Goal: Transaction & Acquisition: Purchase product/service

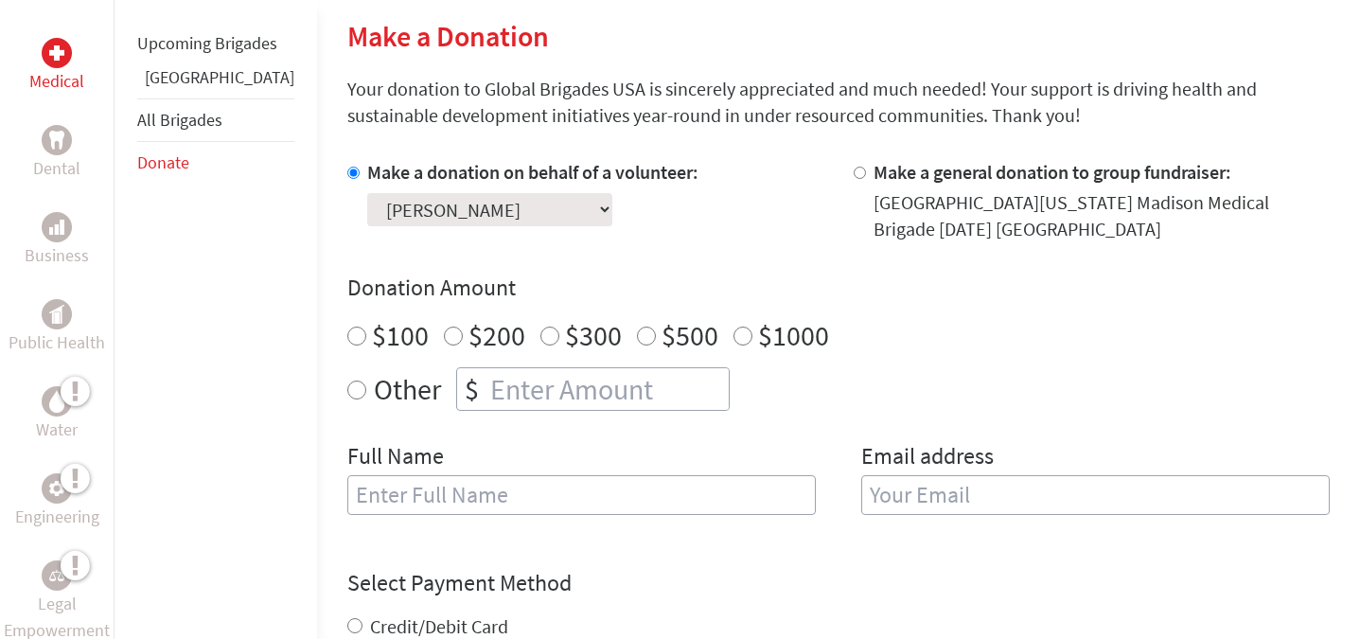
scroll to position [455, 0]
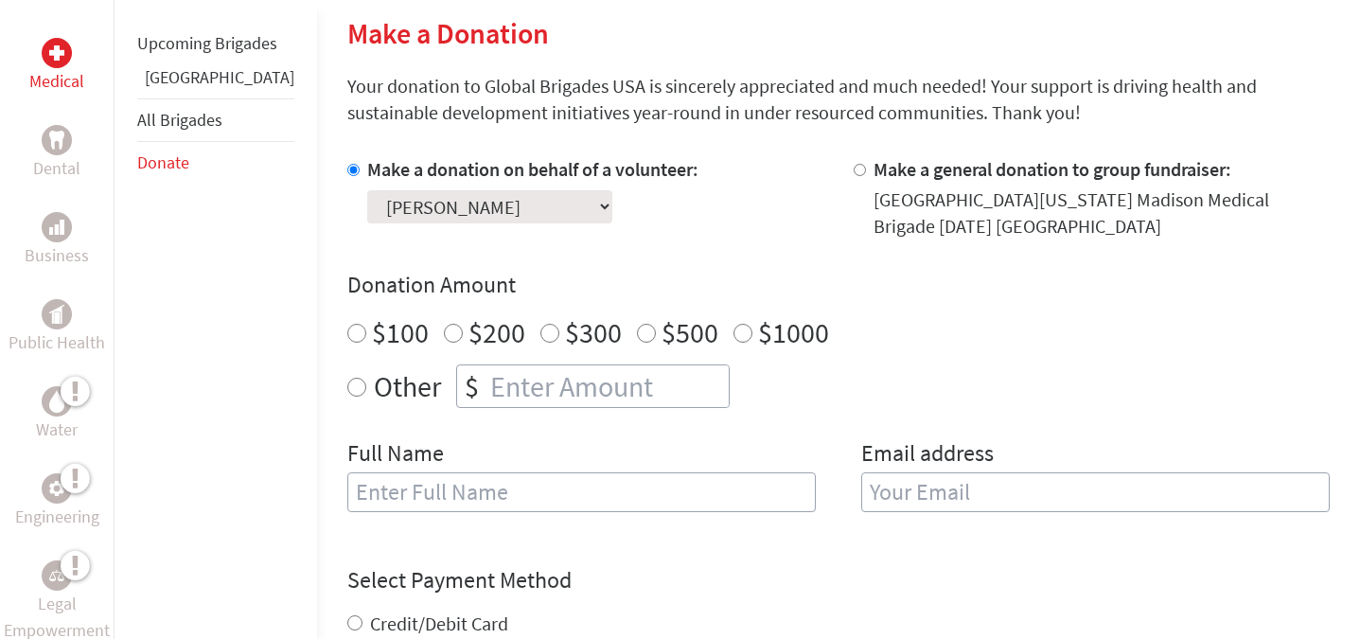
click at [347, 334] on input "$100" at bounding box center [356, 333] width 19 height 19
radio input "true"
type input "[PERSON_NAME]"
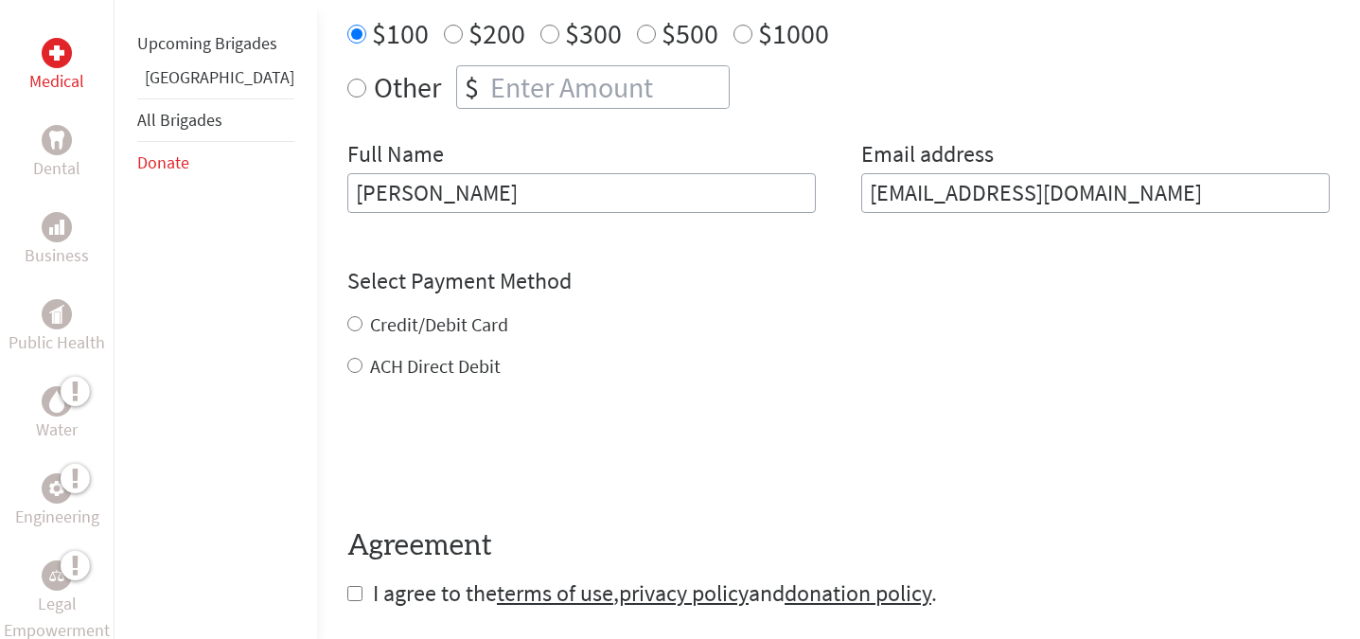
scroll to position [759, 0]
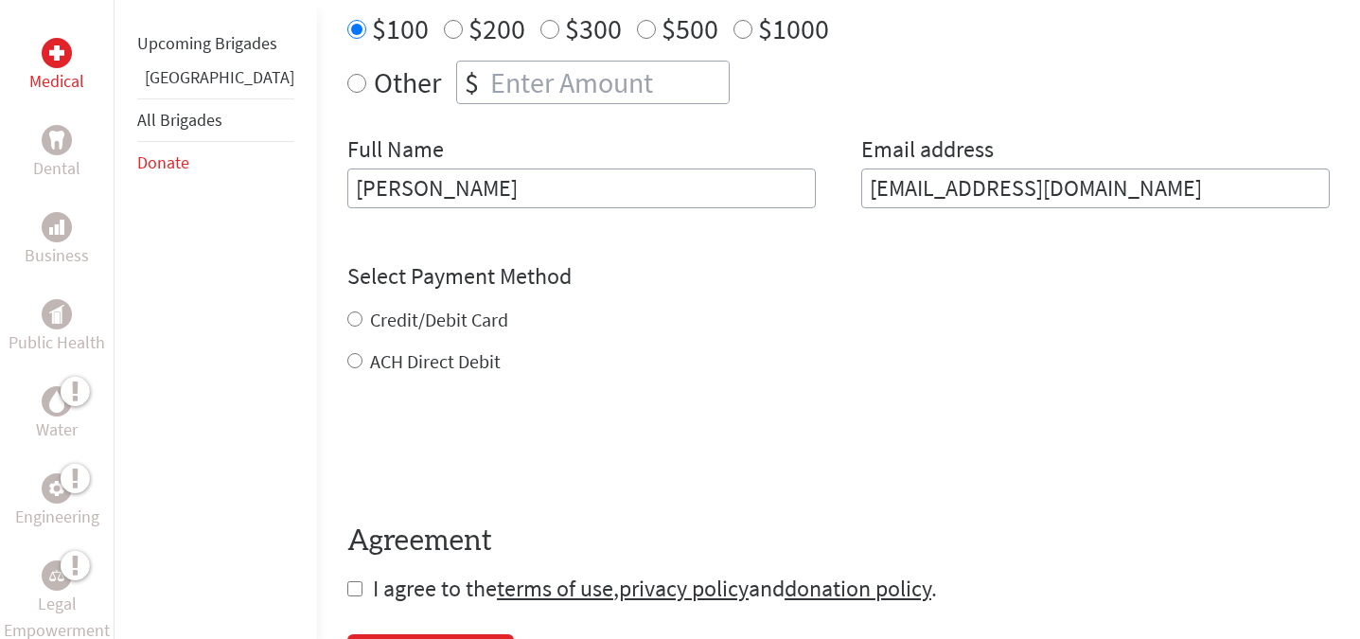
type input "[EMAIL_ADDRESS][DOMAIN_NAME]"
click at [347, 320] on div "Credit/Debit Card ACH Direct Debit" at bounding box center [838, 341] width 983 height 68
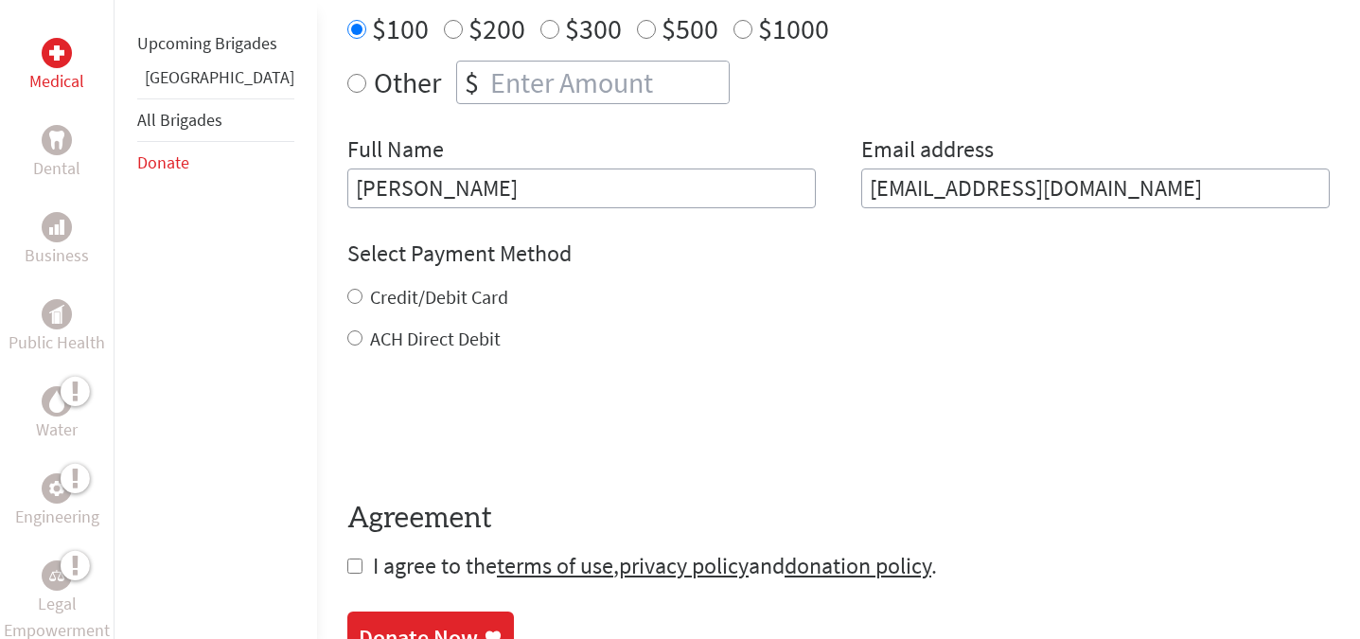
click at [347, 299] on input "Credit/Debit Card" at bounding box center [354, 296] width 15 height 15
radio input "true"
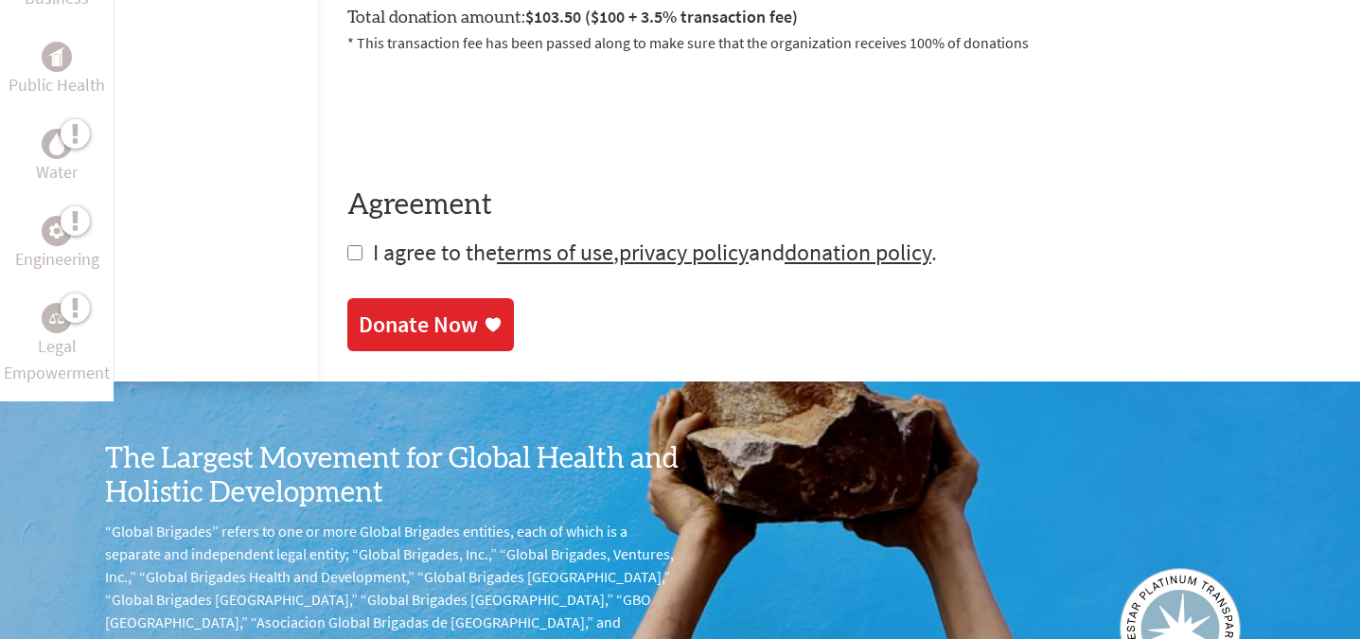
scroll to position [1141, 0]
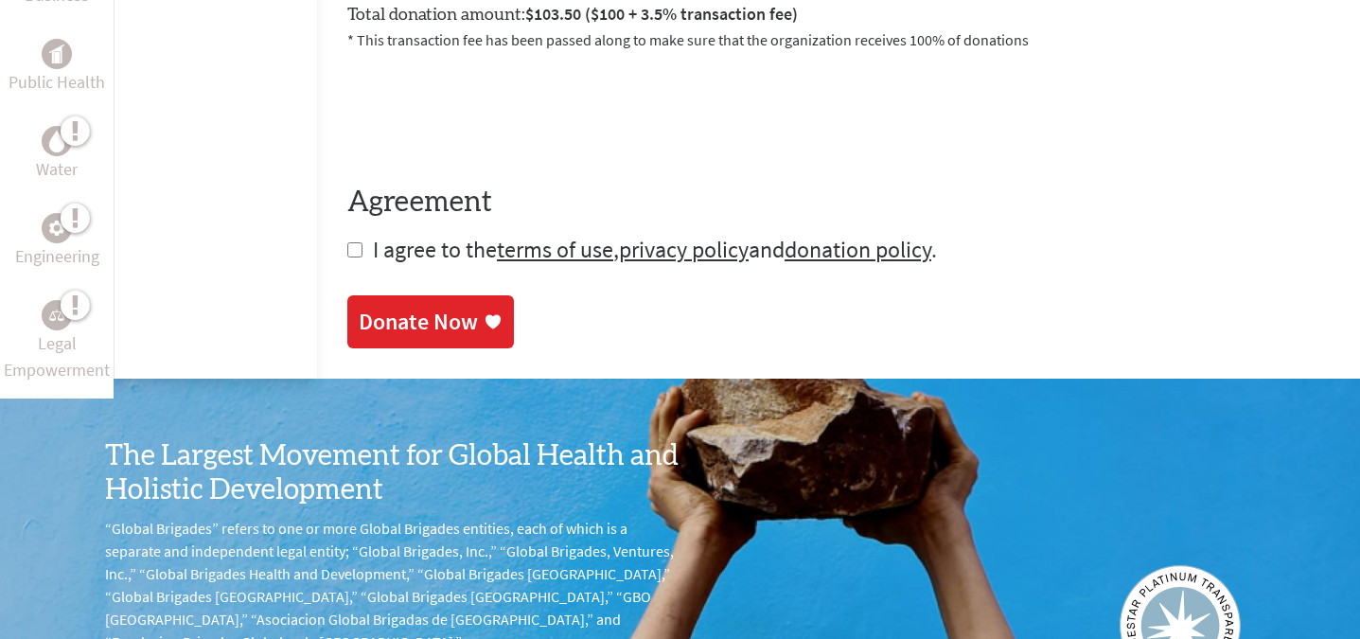
click at [347, 253] on input "checkbox" at bounding box center [354, 249] width 15 height 15
checkbox input "true"
click at [364, 333] on div "Donate Now" at bounding box center [418, 324] width 119 height 30
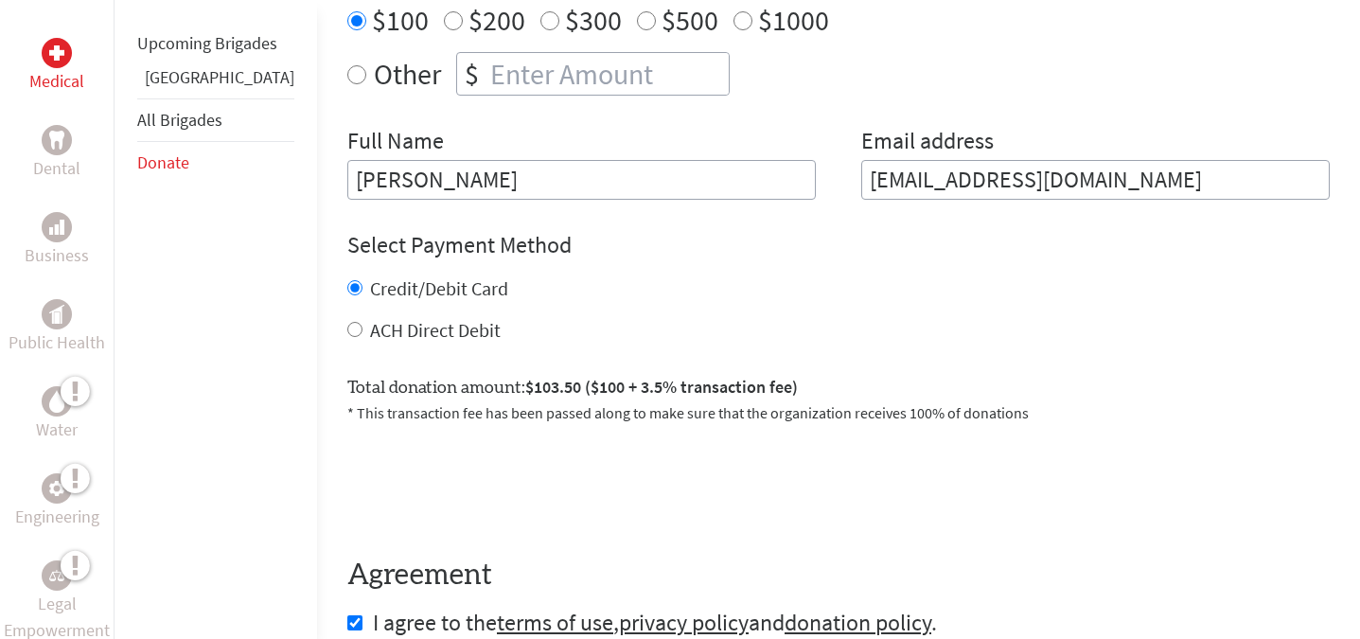
scroll to position [770, 0]
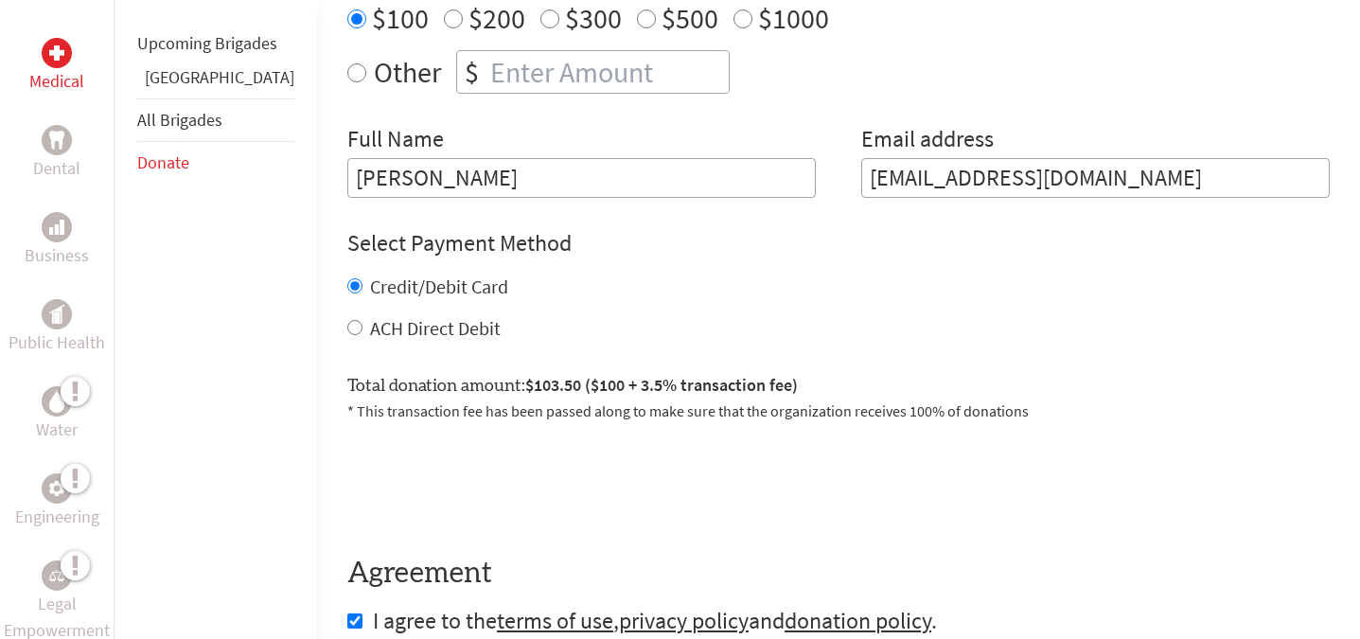
click at [347, 183] on input "[PERSON_NAME]" at bounding box center [581, 178] width 469 height 40
type input "[PERSON_NAME]"
click at [914, 182] on input "[EMAIL_ADDRESS][DOMAIN_NAME]" at bounding box center [1095, 178] width 469 height 40
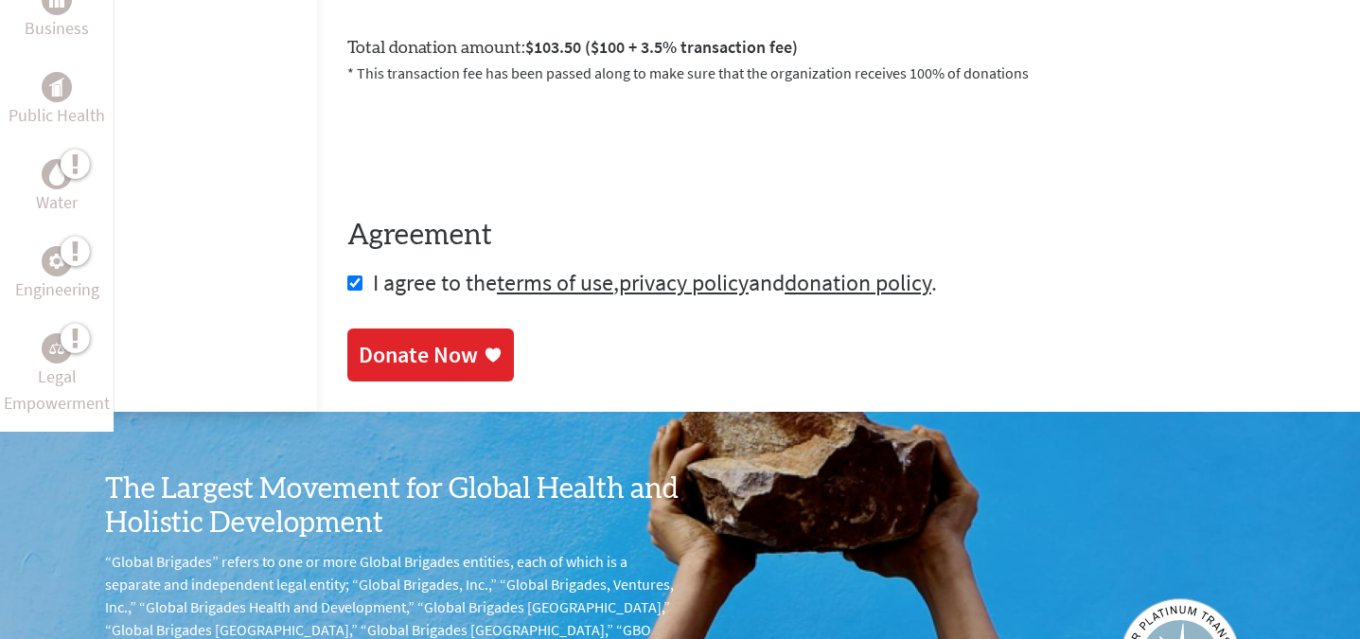
scroll to position [1118, 0]
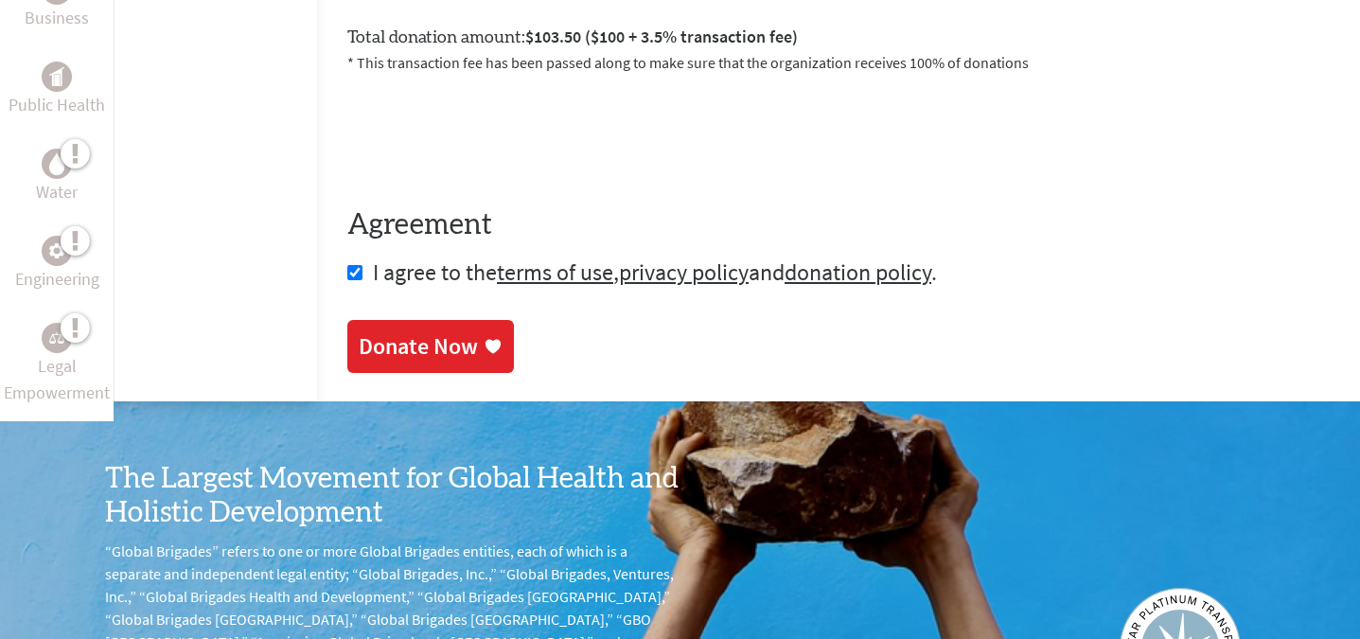
type input "[EMAIL_ADDRESS][DOMAIN_NAME]"
click at [359, 342] on div "Donate Now" at bounding box center [418, 346] width 119 height 30
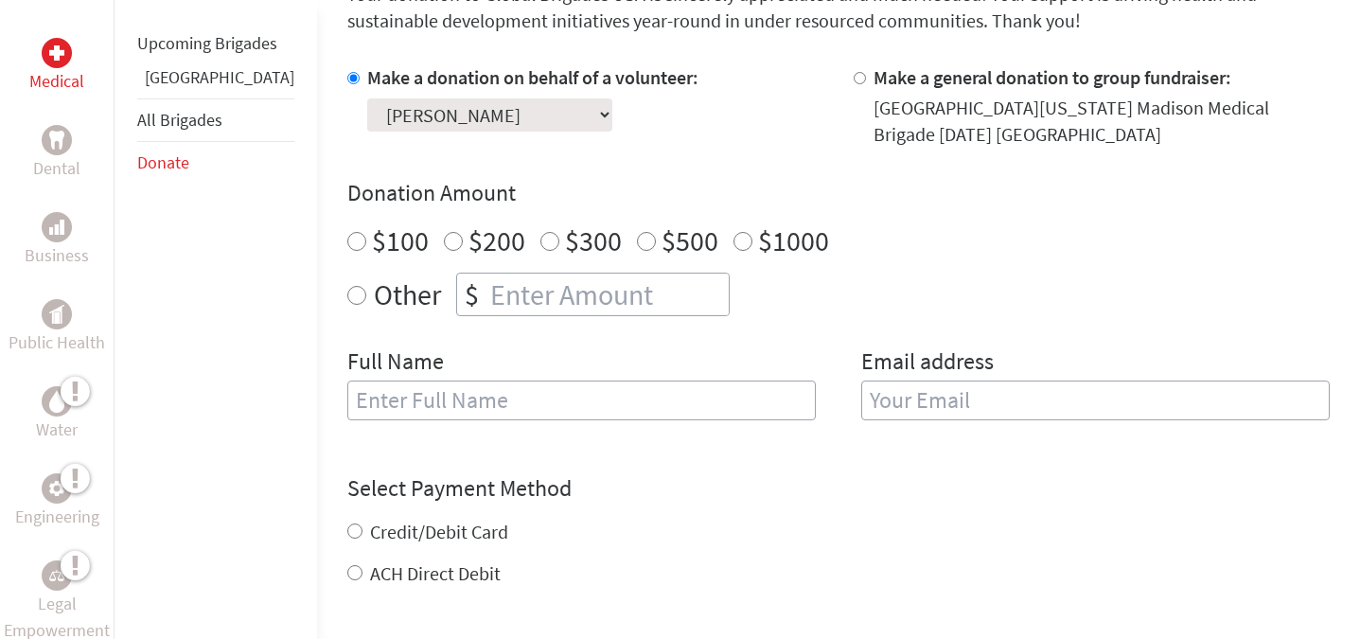
scroll to position [550, 0]
click at [347, 238] on input "$100" at bounding box center [356, 238] width 19 height 19
radio input "true"
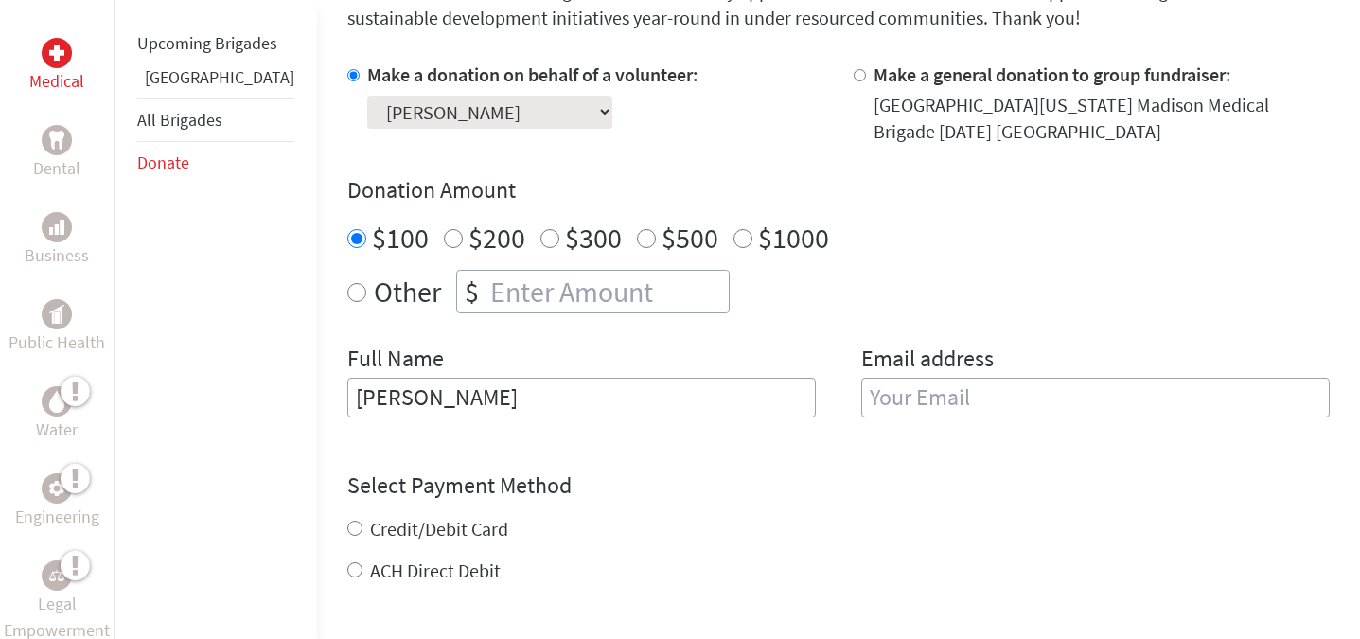
type input "[PERSON_NAME]"
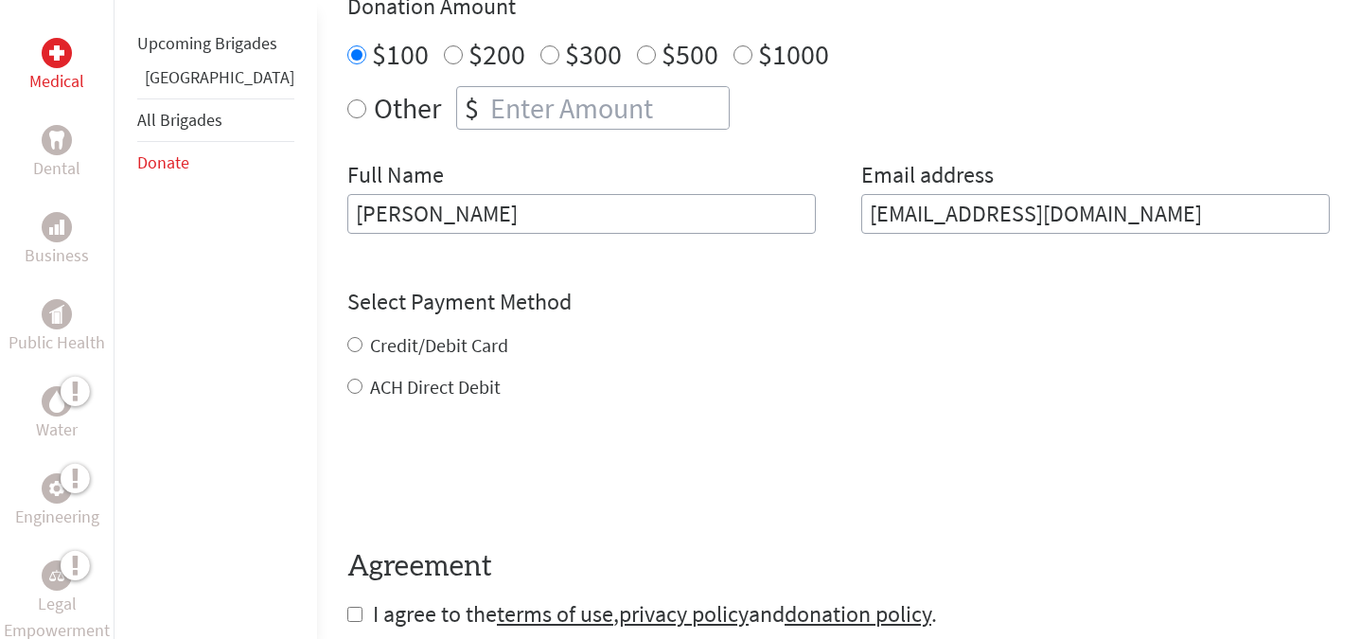
scroll to position [745, 0]
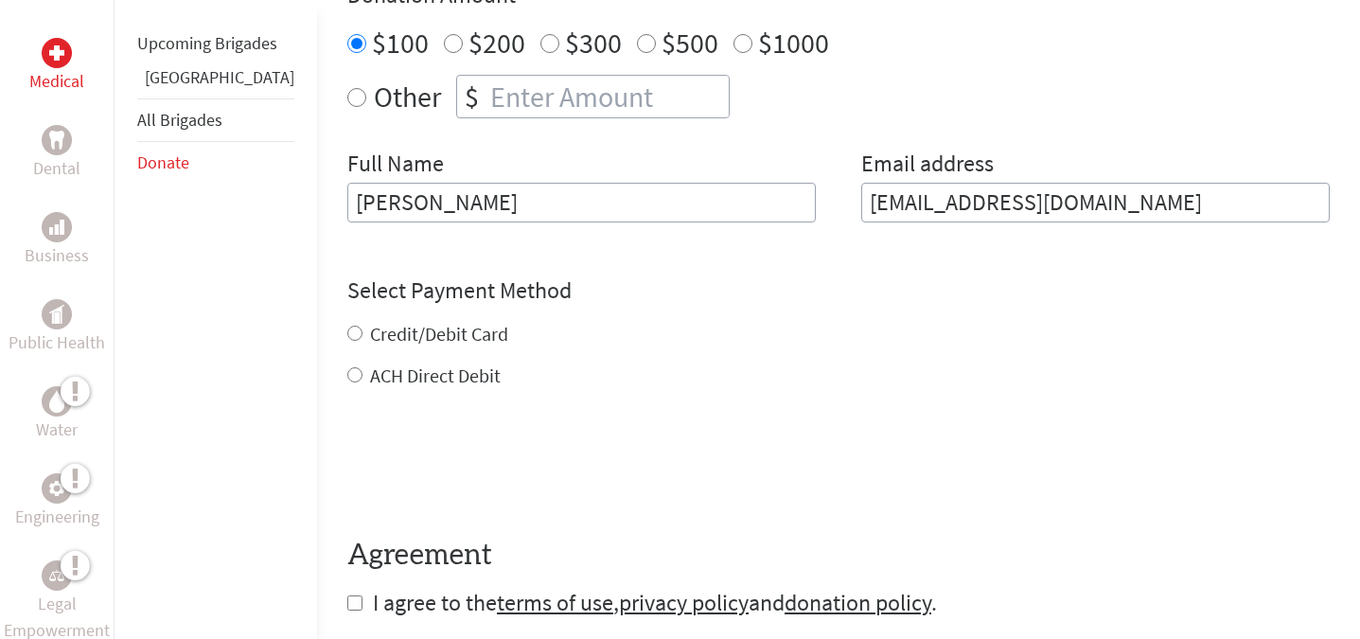
type input "[EMAIL_ADDRESS][DOMAIN_NAME]"
click at [347, 337] on div "Credit/Debit Card ACH Direct Debit" at bounding box center [838, 355] width 983 height 68
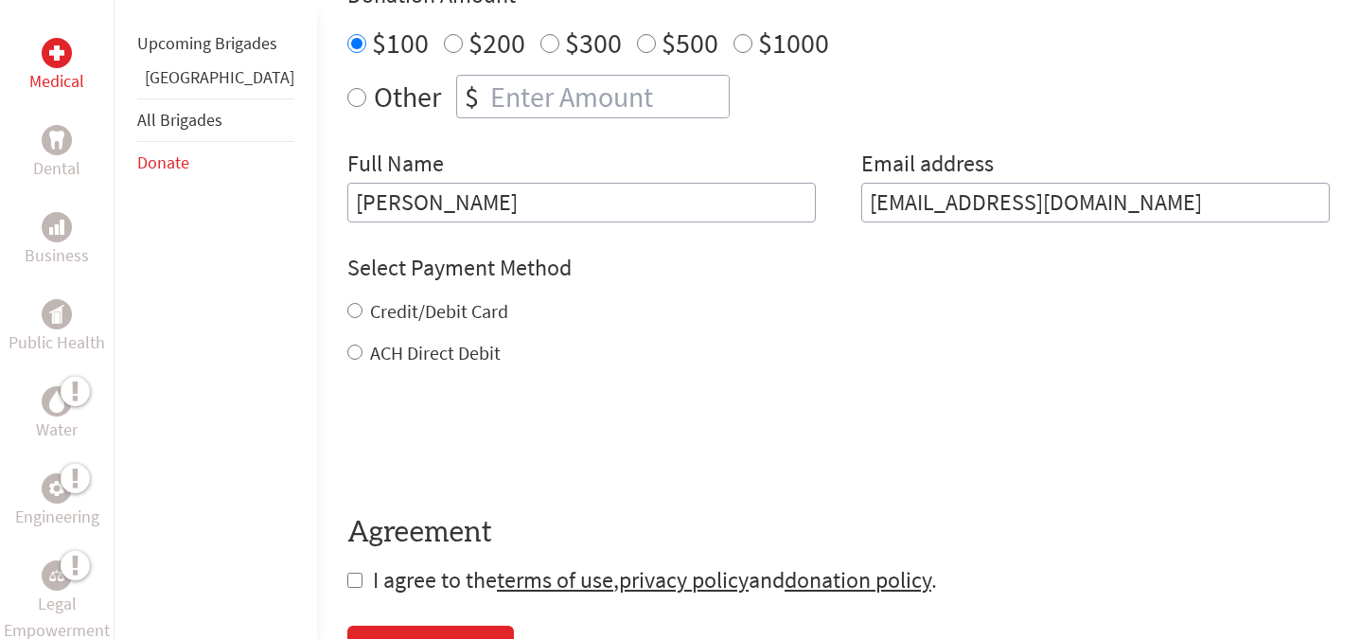
click at [347, 311] on input "Credit/Debit Card" at bounding box center [354, 310] width 15 height 15
radio input "true"
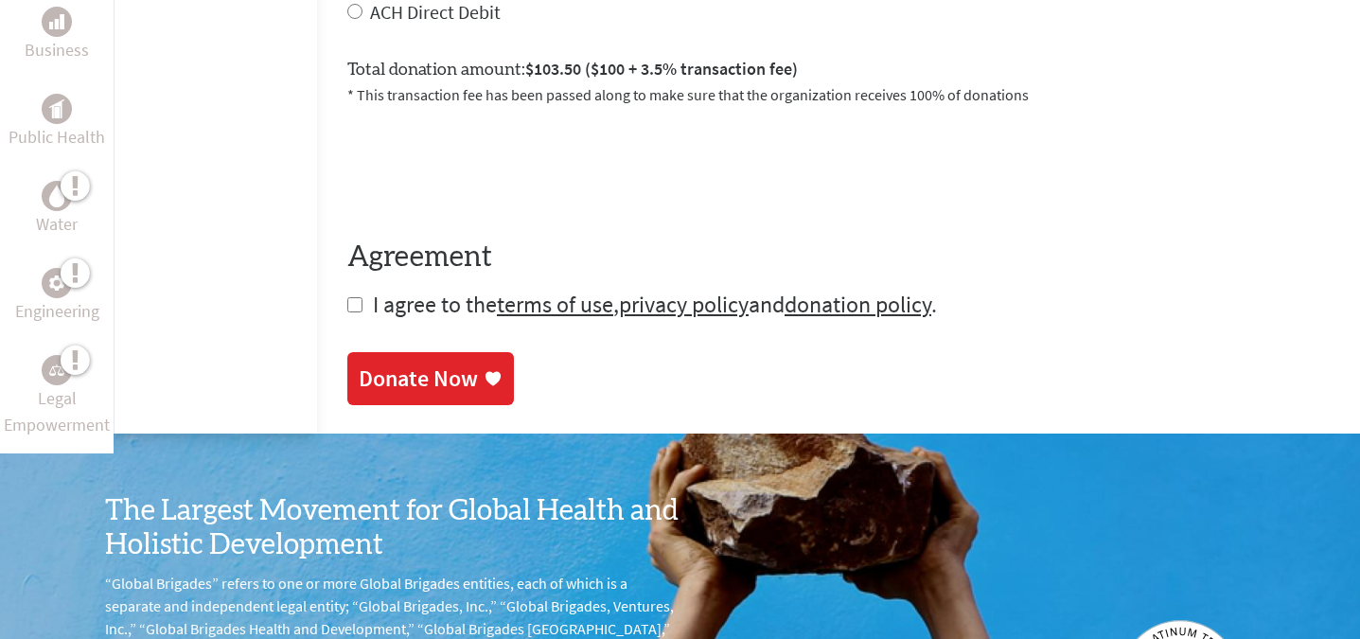
scroll to position [1088, 0]
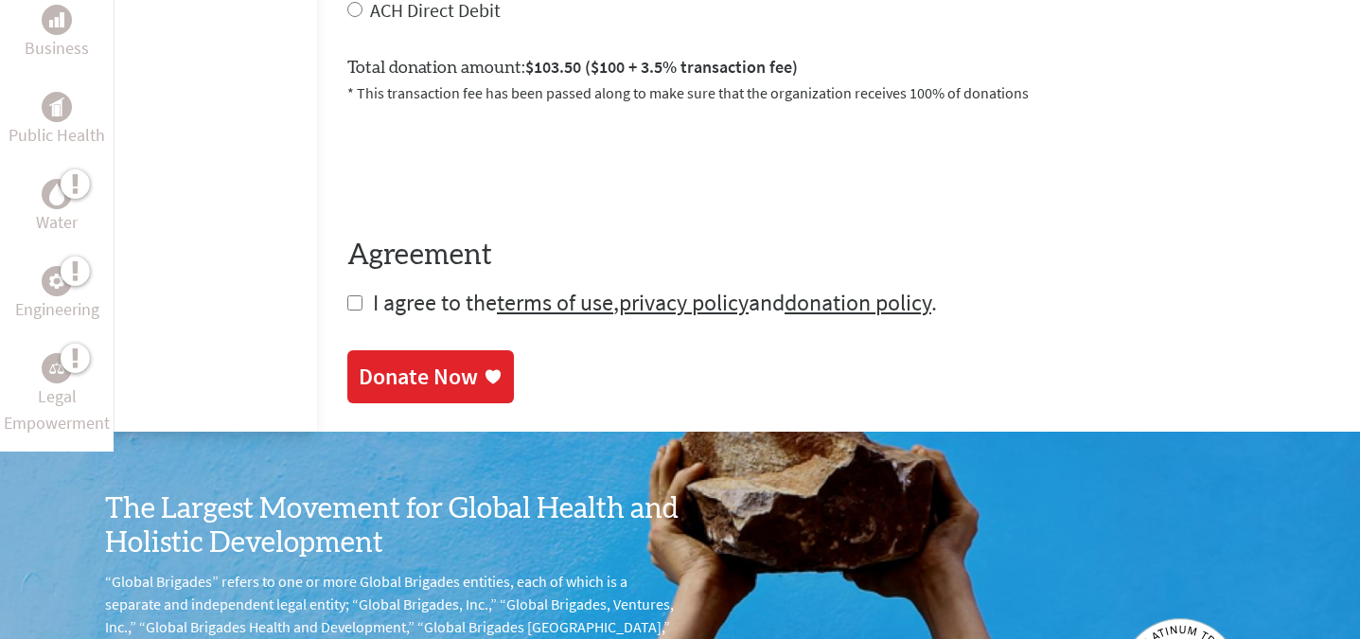
click at [384, 388] on div "Donate Now" at bounding box center [418, 377] width 119 height 30
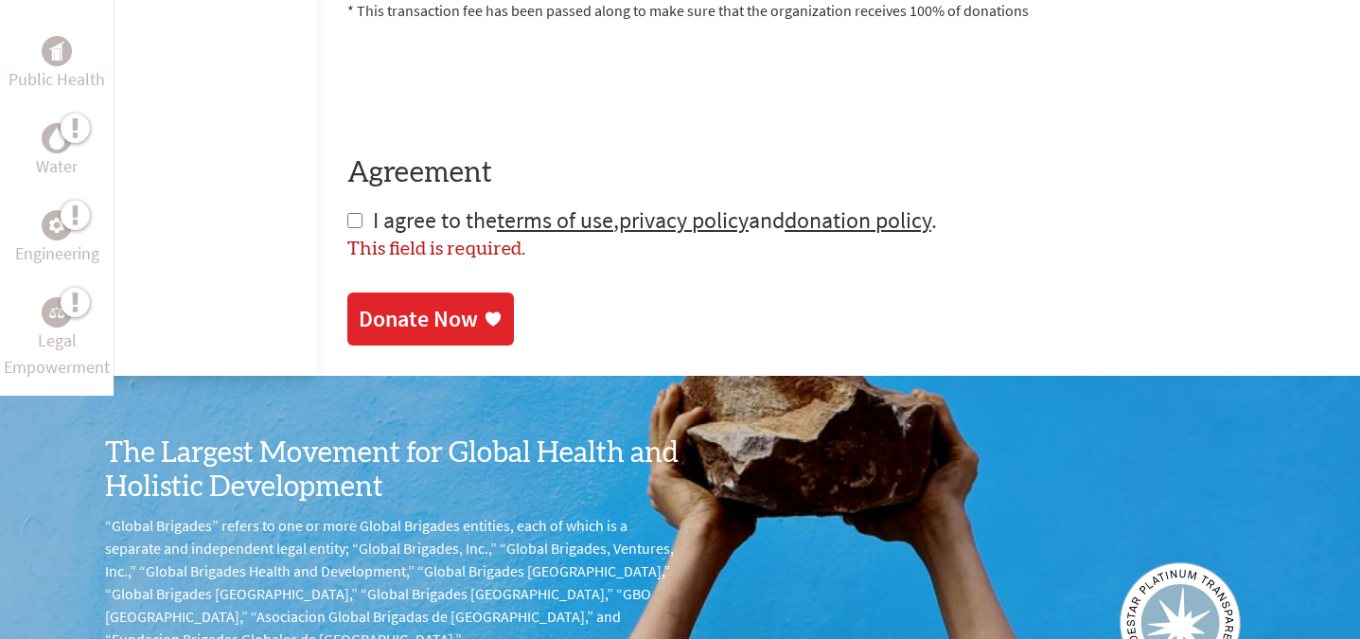
scroll to position [1171, 0]
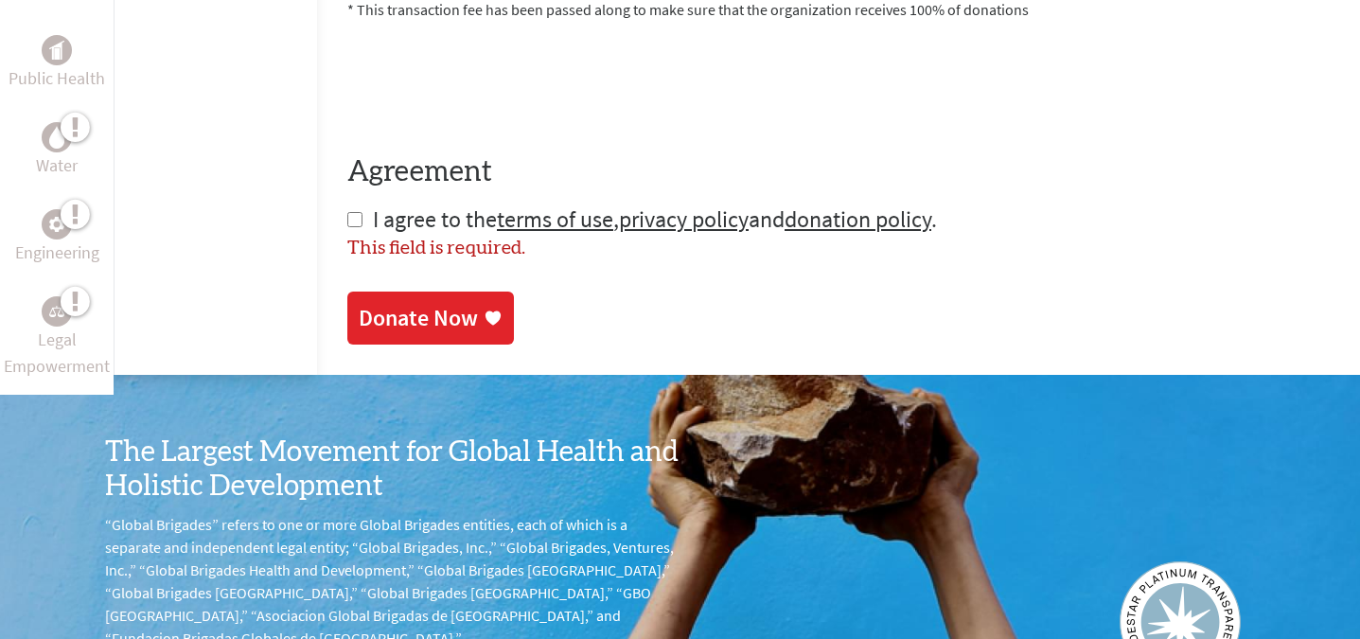
click at [347, 221] on input "checkbox" at bounding box center [354, 219] width 15 height 15
checkbox input "true"
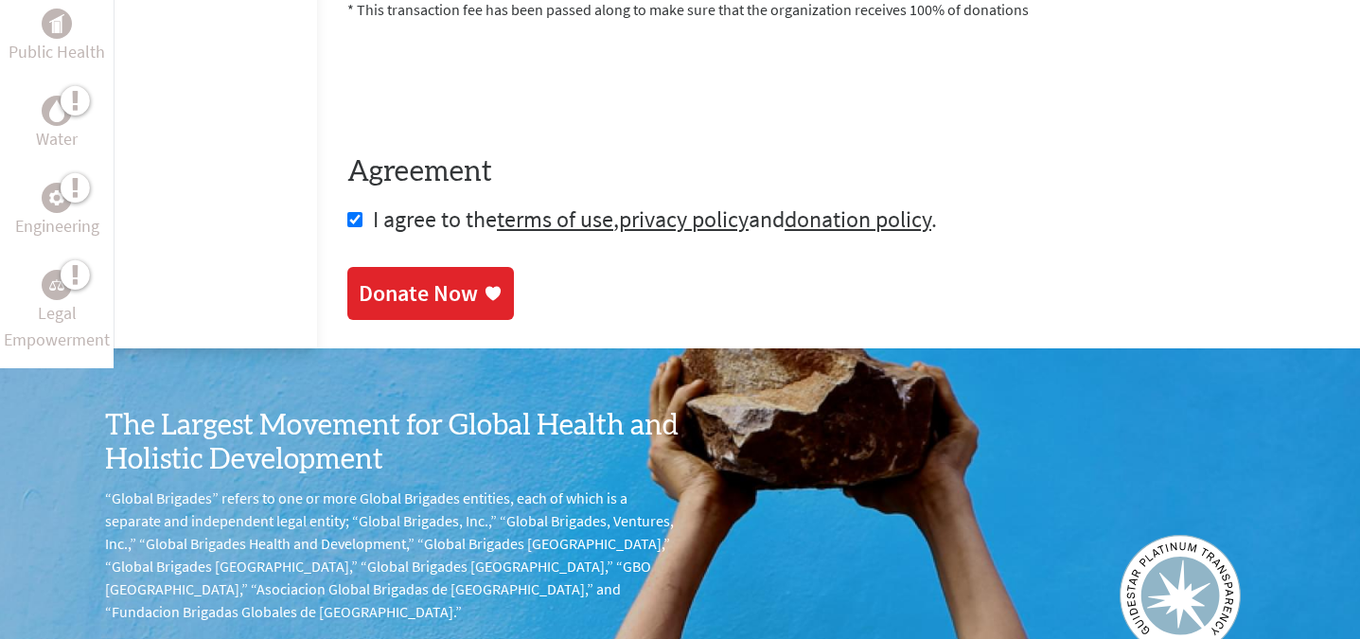
click at [359, 296] on div "Donate Now" at bounding box center [418, 293] width 119 height 30
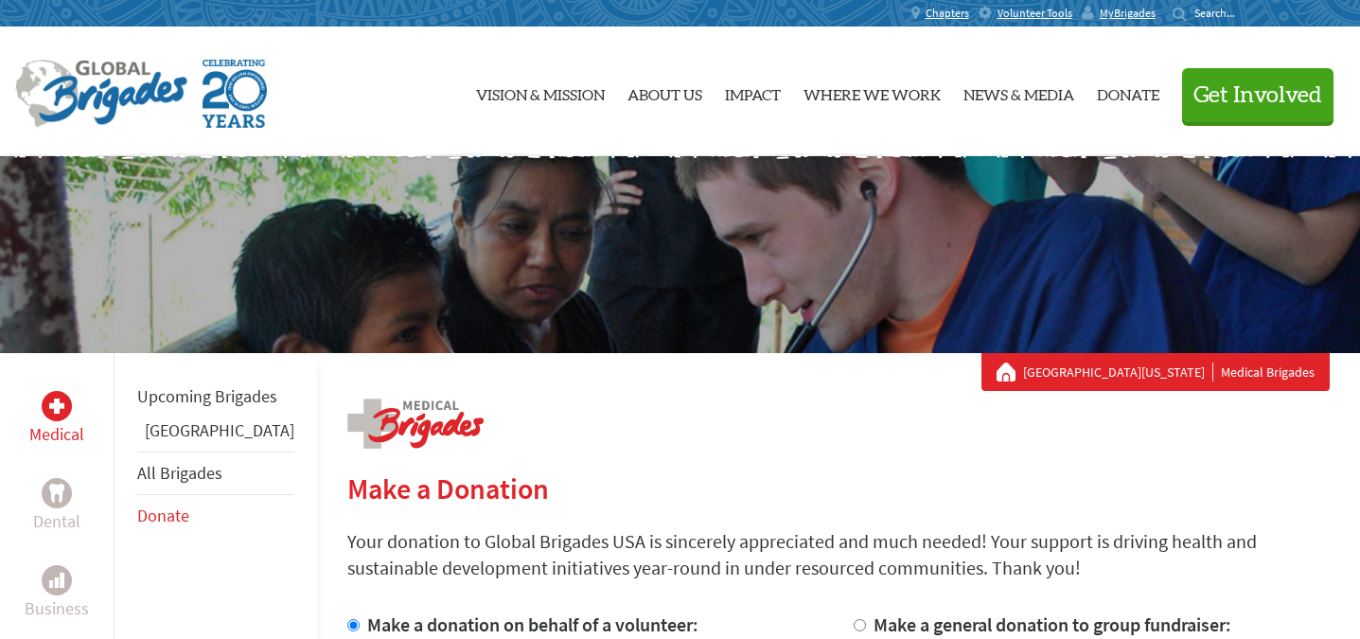
scroll to position [1088, 0]
